Goal: Check status

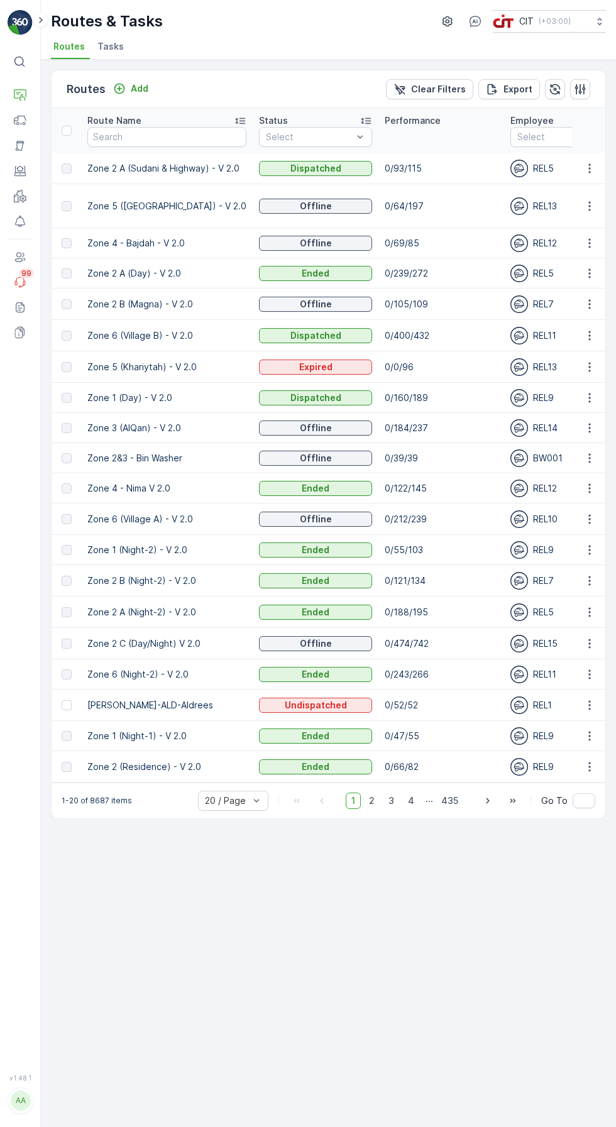
scroll to position [0, 6]
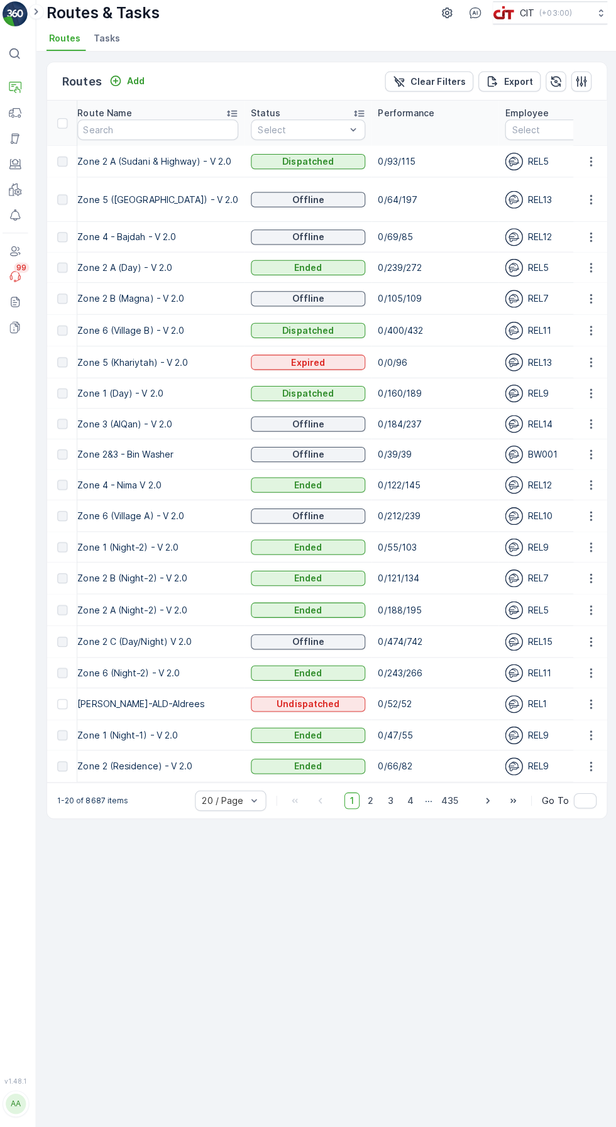
click at [555, 88] on icon "button" at bounding box center [555, 89] width 13 height 13
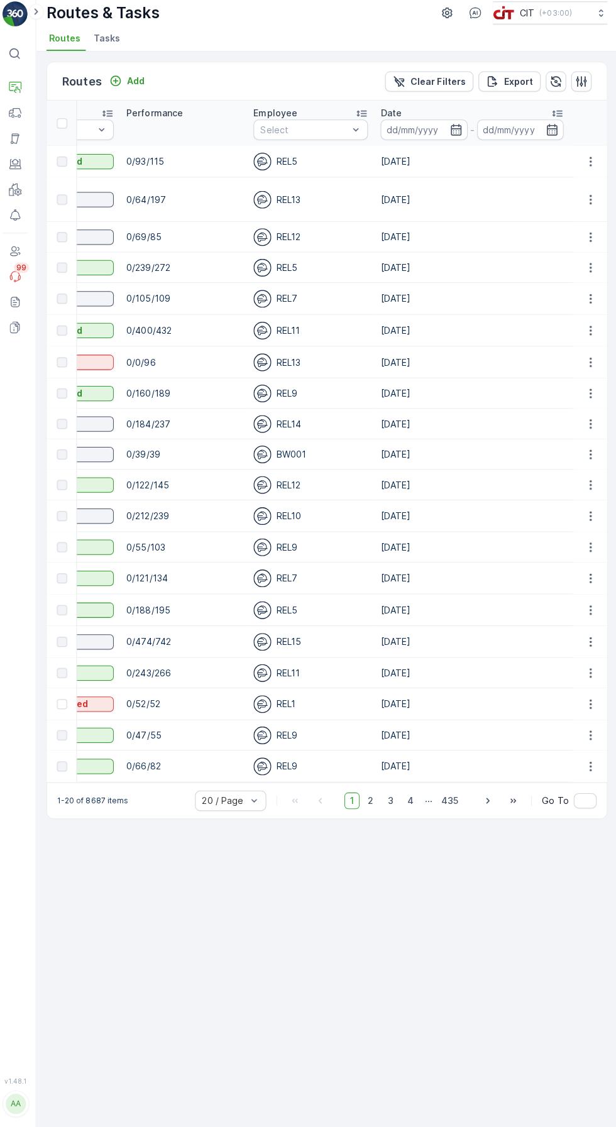
scroll to position [0, 255]
click at [410, 138] on input at bounding box center [424, 137] width 86 height 20
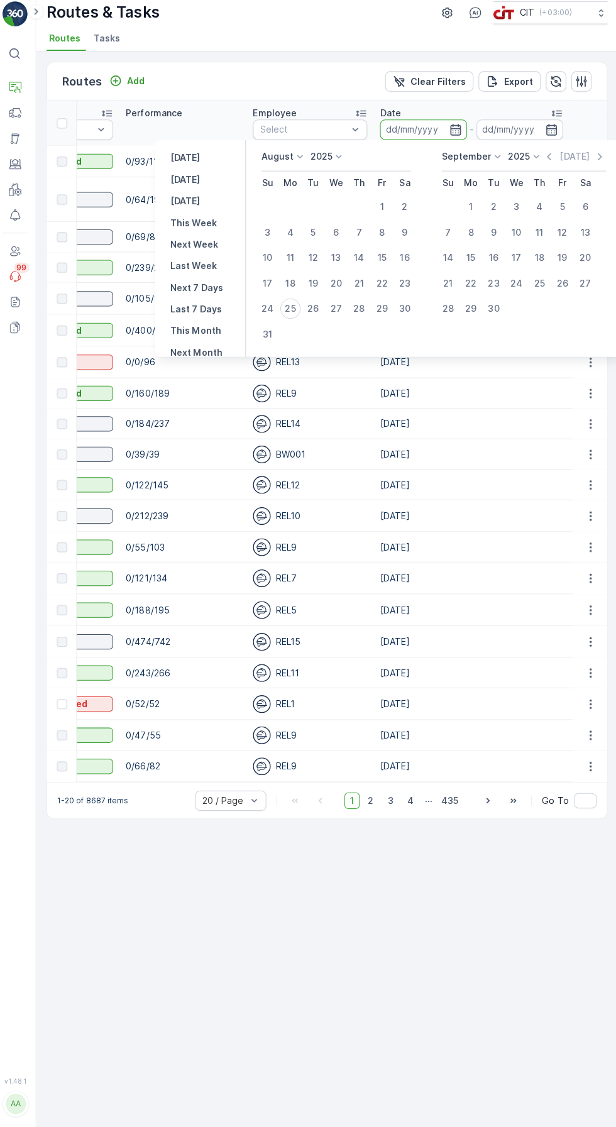
click at [203, 204] on p "[DATE]" at bounding box center [188, 208] width 30 height 13
type input "[DATE]"
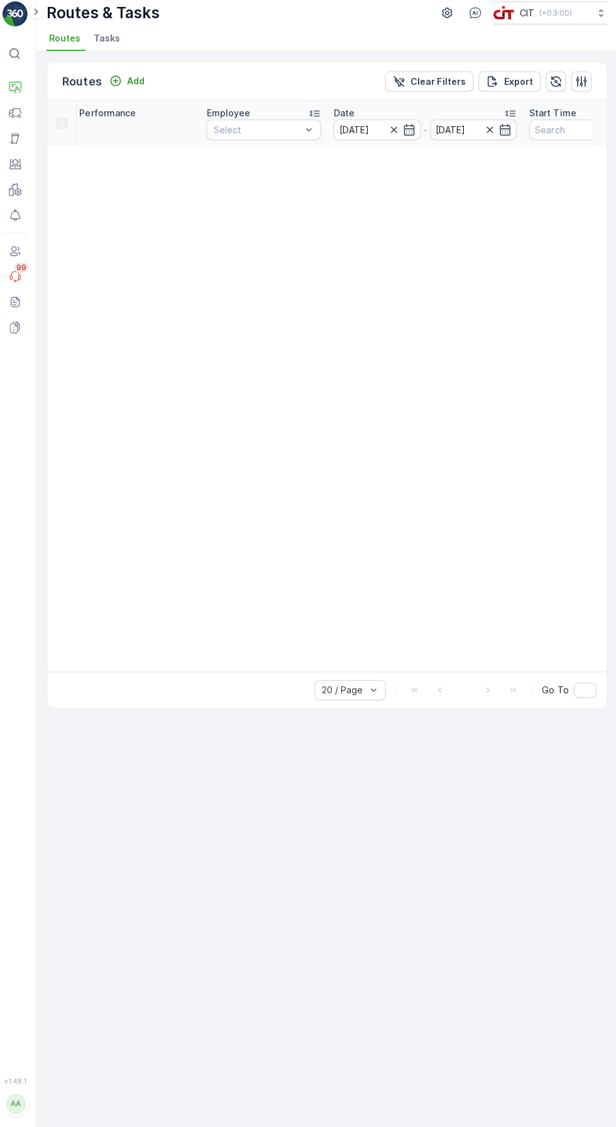
click at [370, 140] on input "[DATE]" at bounding box center [378, 137] width 86 height 20
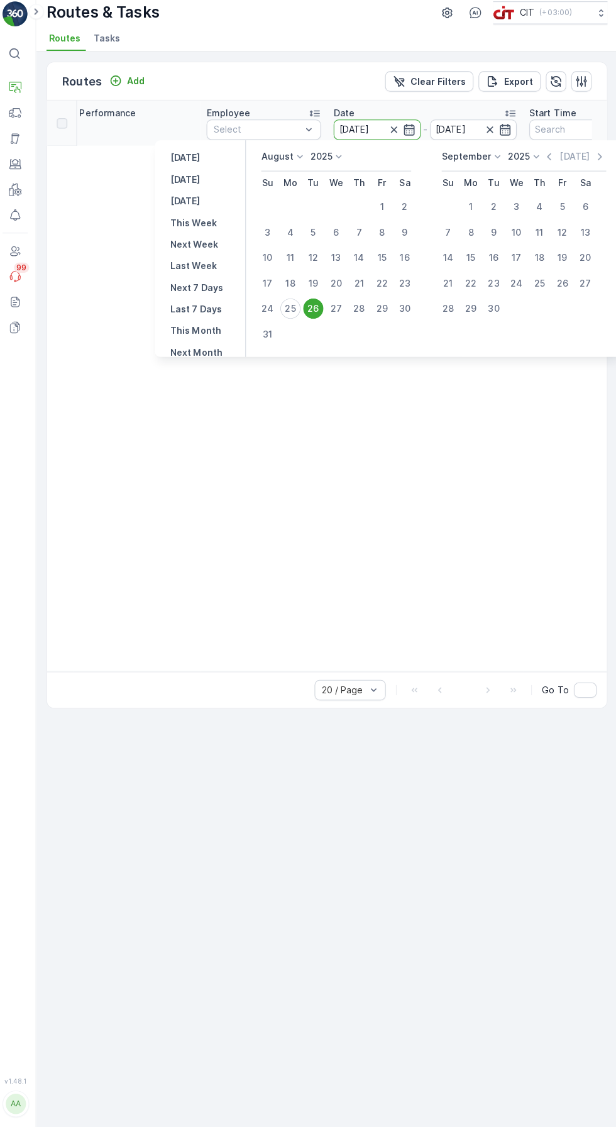
click at [197, 186] on p "[DATE]" at bounding box center [188, 186] width 30 height 13
type input "[DATE]"
